Goal: Transaction & Acquisition: Subscribe to service/newsletter

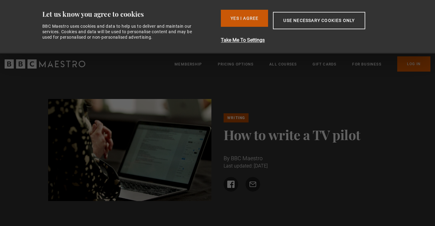
click at [252, 13] on button "Yes I Agree" at bounding box center [244, 18] width 47 height 17
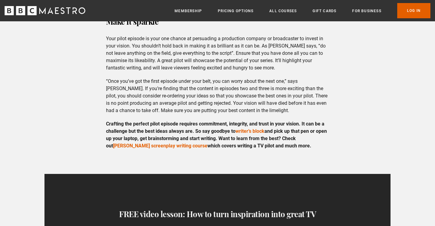
scroll to position [1540, 0]
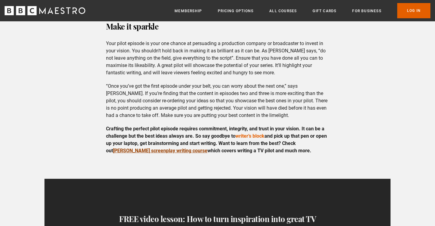
click at [161, 148] on link "Jed Mercurio’s screenplay writing course" at bounding box center [160, 151] width 94 height 6
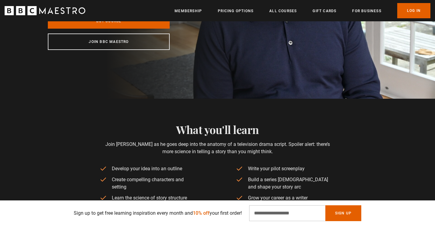
scroll to position [147, 0]
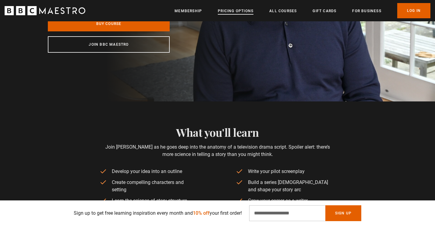
click at [248, 12] on link "Pricing Options" at bounding box center [236, 11] width 36 height 6
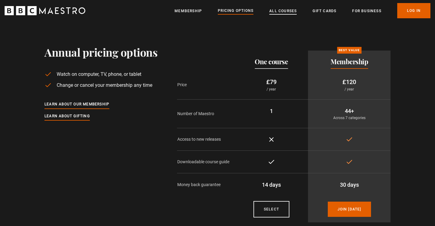
click at [276, 12] on link "All Courses" at bounding box center [282, 11] width 27 height 6
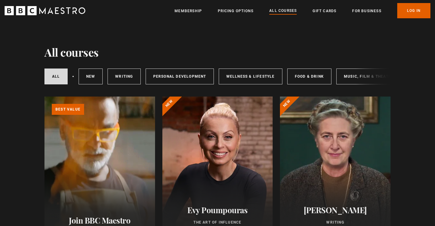
click at [122, 72] on link "Writing" at bounding box center [124, 77] width 33 height 16
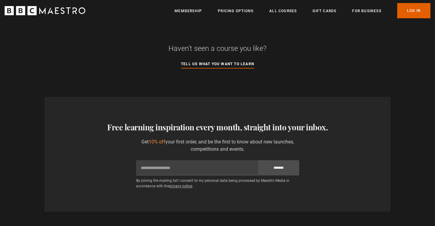
scroll to position [839, 0]
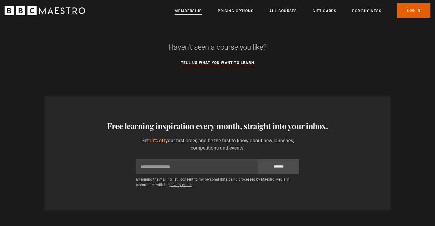
click at [194, 10] on link "Membership" at bounding box center [188, 11] width 27 height 6
